Goal: Task Accomplishment & Management: Manage account settings

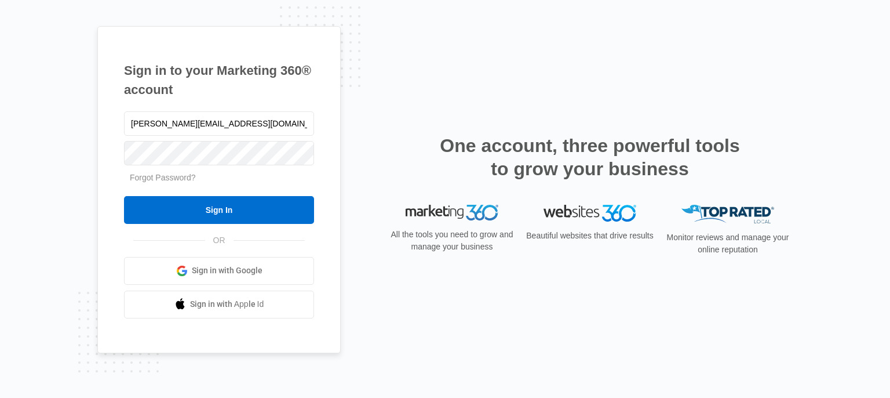
type input "[PERSON_NAME][EMAIL_ADDRESS][DOMAIN_NAME]"
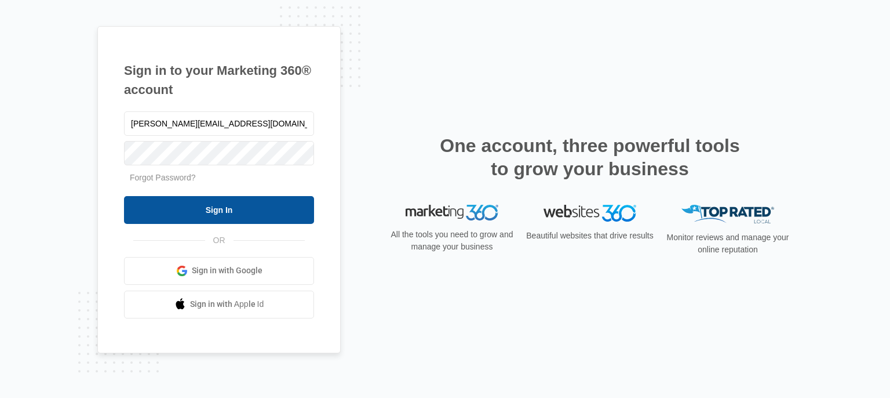
click at [240, 210] on input "Sign In" at bounding box center [219, 210] width 190 height 28
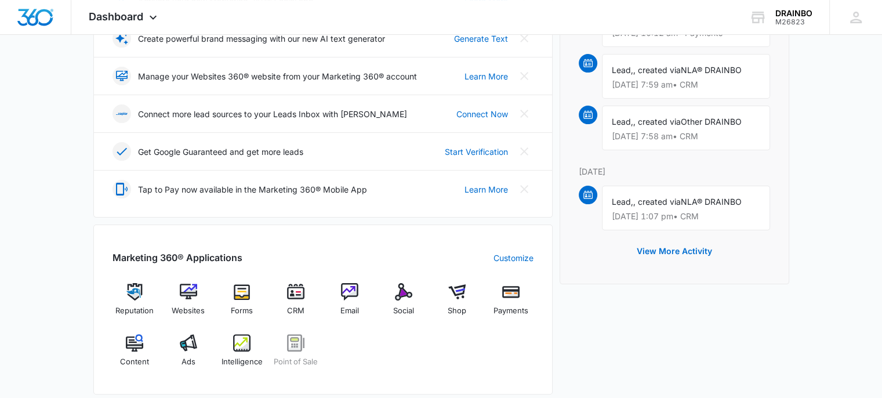
scroll to position [278, 0]
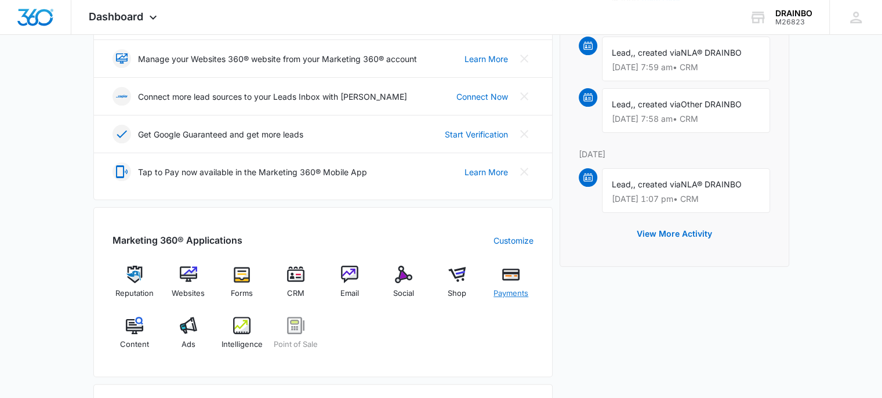
click at [508, 279] on img at bounding box center [510, 273] width 17 height 17
